Goal: Task Accomplishment & Management: Use online tool/utility

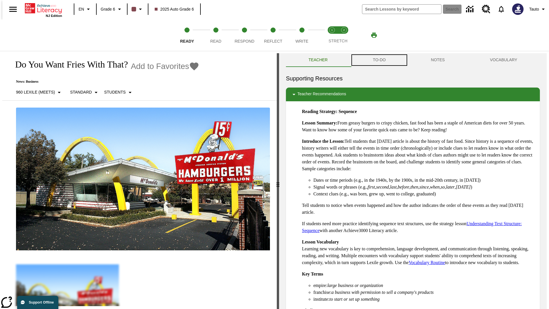
click at [379, 60] on button "TO-DO" at bounding box center [379, 60] width 58 height 14
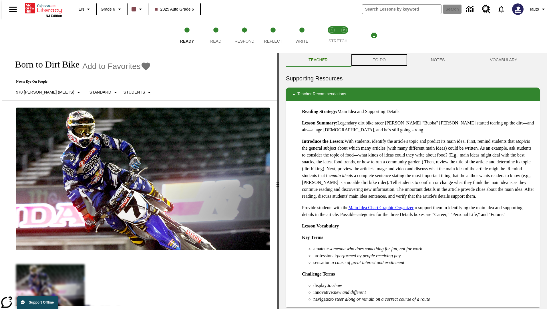
click at [379, 60] on button "TO-DO" at bounding box center [379, 60] width 58 height 14
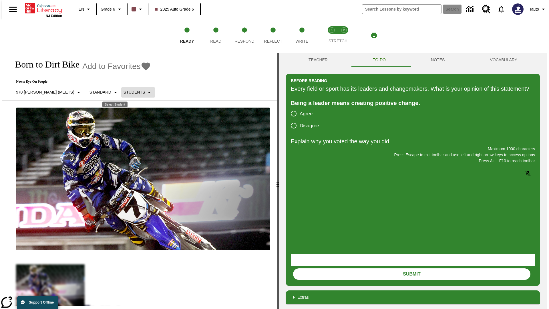
click at [123, 92] on p "Students" at bounding box center [133, 92] width 21 height 6
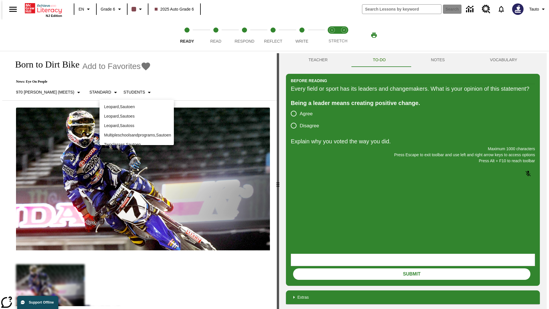
click at [137, 107] on p "Leopard , Sautoen" at bounding box center [136, 107] width 65 height 6
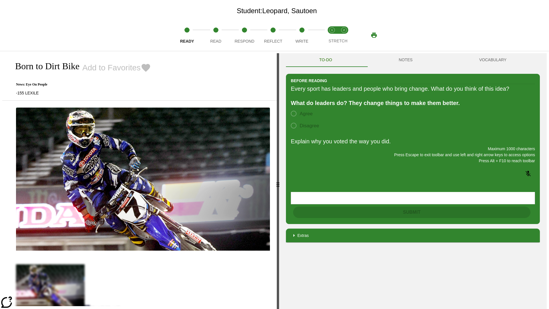
scroll to position [37, 0]
